Goal: Task Accomplishment & Management: Complete application form

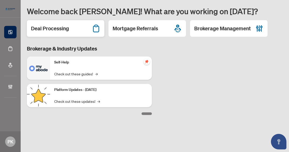
click at [53, 31] on h2 "Deal Processing" at bounding box center [50, 28] width 38 height 7
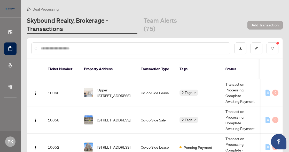
click at [264, 25] on span "Add Transaction" at bounding box center [264, 25] width 27 height 8
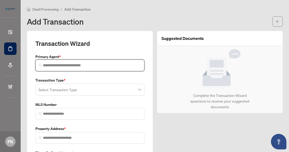
click at [68, 65] on input "search" at bounding box center [92, 64] width 98 height 5
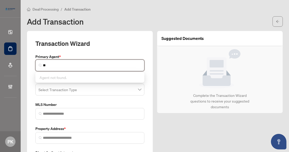
type input "*"
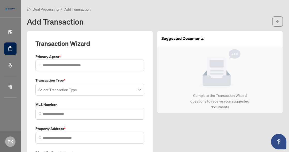
click at [111, 25] on div "Add Transaction" at bounding box center [155, 21] width 256 height 10
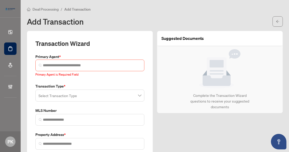
click at [87, 95] on input "search" at bounding box center [87, 95] width 98 height 11
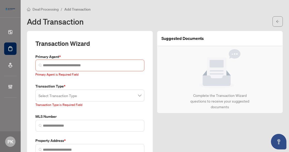
click at [172, 19] on div "Add Transaction" at bounding box center [148, 21] width 242 height 8
